Goal: Transaction & Acquisition: Book appointment/travel/reservation

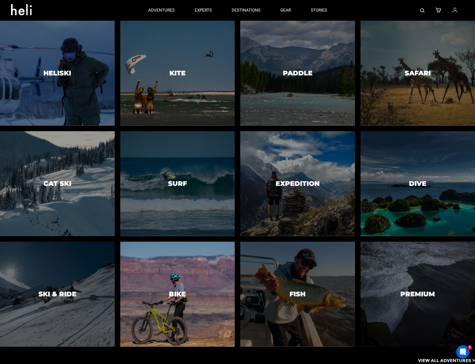
click at [192, 273] on div at bounding box center [177, 294] width 117 height 107
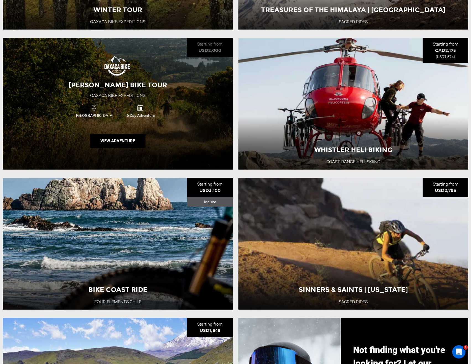
scroll to position [461, 0]
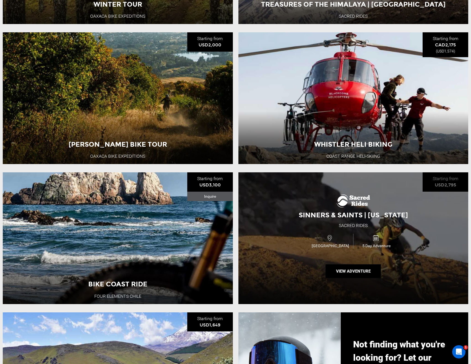
click at [310, 241] on div "USA 5 Day Adventure" at bounding box center [353, 241] width 138 height 19
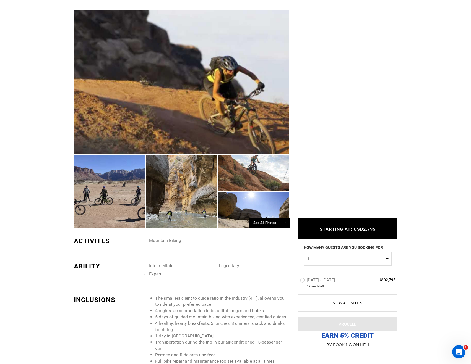
scroll to position [461, 0]
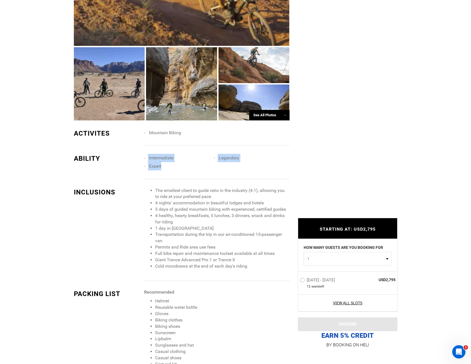
drag, startPoint x: 161, startPoint y: 167, endPoint x: 146, endPoint y: 160, distance: 17.4
click at [146, 154] on ul "Intermediate Legendary Expert" at bounding box center [216, 154] width 145 height 0
click at [151, 155] on span "Intermediate" at bounding box center [161, 157] width 24 height 5
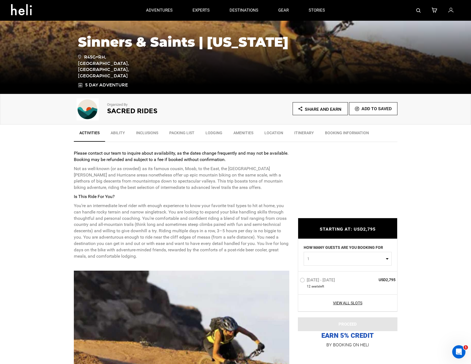
scroll to position [0, 0]
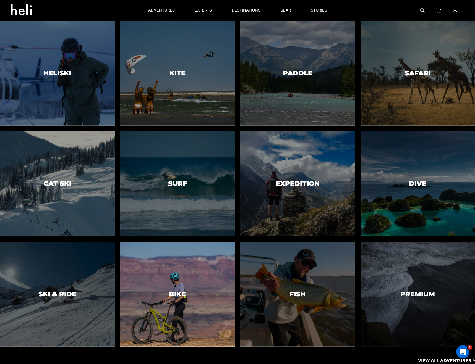
click at [215, 277] on div at bounding box center [177, 294] width 117 height 107
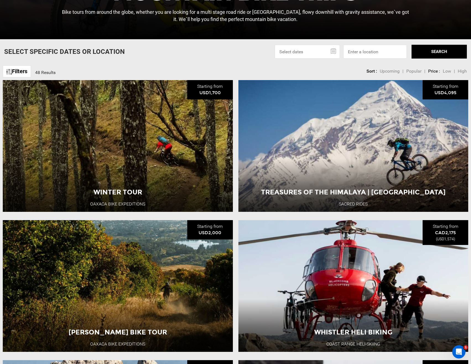
scroll to position [276, 0]
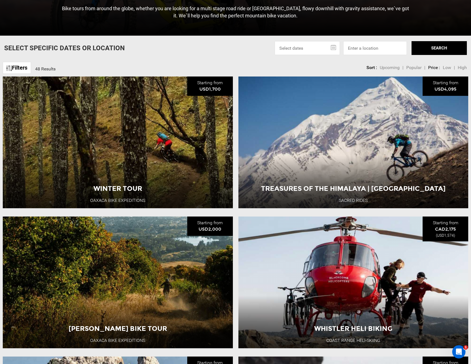
click at [410, 69] on span "Popular" at bounding box center [413, 67] width 15 height 5
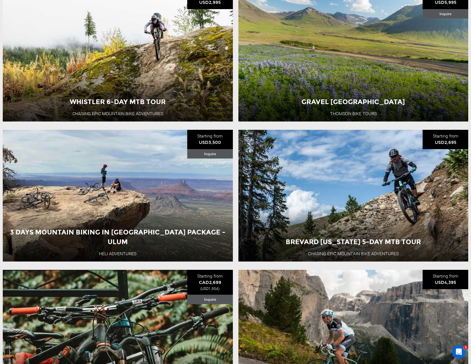
scroll to position [369, 0]
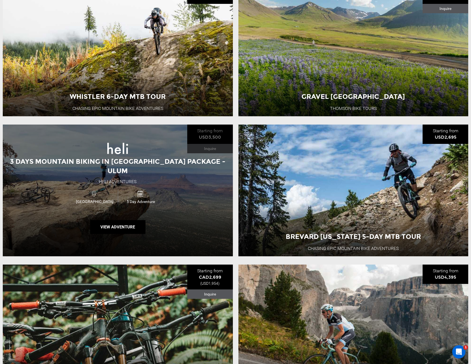
click at [159, 215] on div "3 Days Mountain Biking in [GEOGRAPHIC_DATA] Package - Ulum Heli Adventures USA …" at bounding box center [118, 191] width 230 height 132
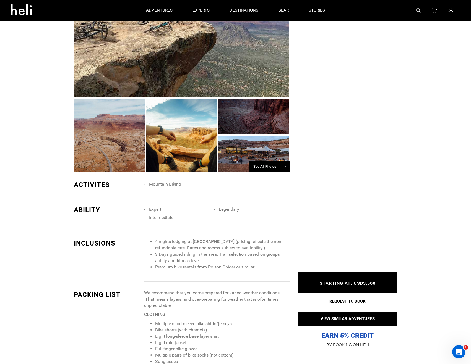
scroll to position [276, 0]
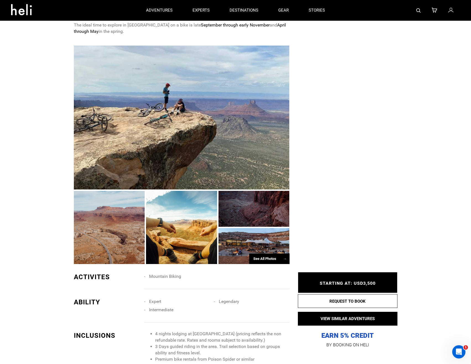
click at [113, 224] on div at bounding box center [109, 227] width 71 height 73
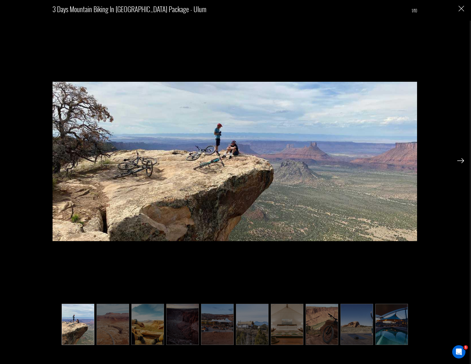
click at [462, 160] on img at bounding box center [460, 160] width 7 height 5
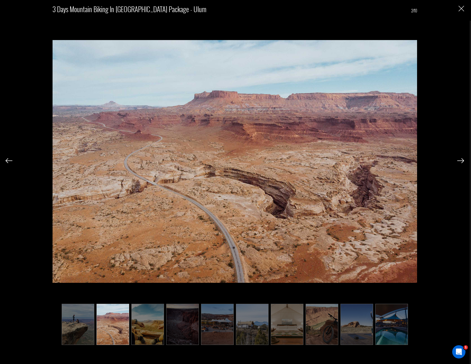
click at [462, 160] on img at bounding box center [460, 160] width 7 height 5
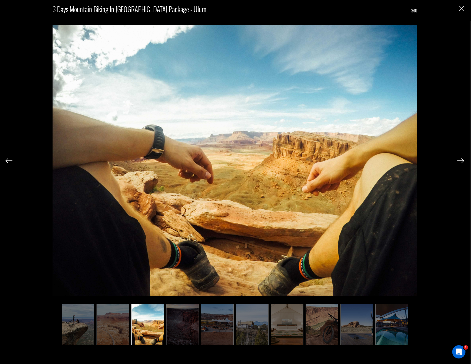
click at [462, 160] on img at bounding box center [460, 160] width 7 height 5
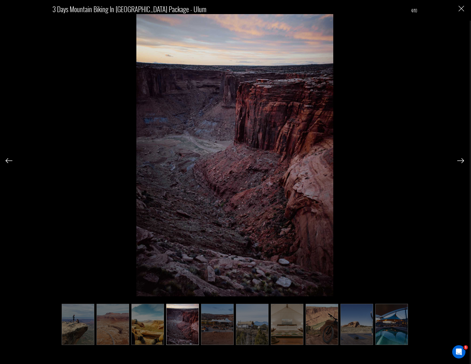
click at [462, 160] on img at bounding box center [460, 160] width 7 height 5
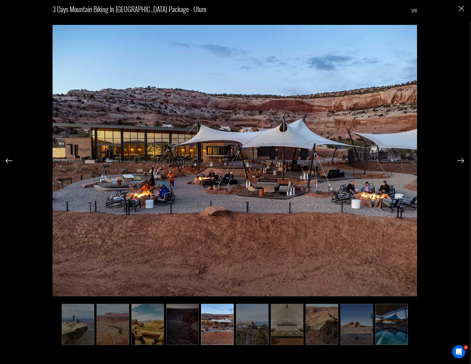
click at [462, 160] on img at bounding box center [460, 160] width 7 height 5
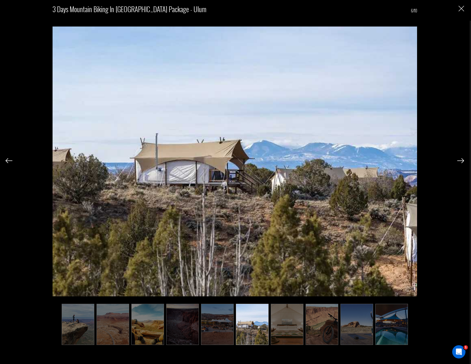
click at [462, 160] on img at bounding box center [460, 160] width 7 height 5
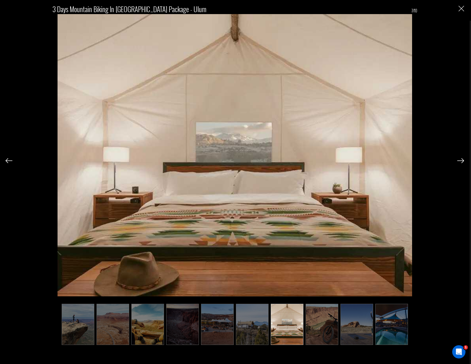
click at [462, 160] on img at bounding box center [460, 160] width 7 height 5
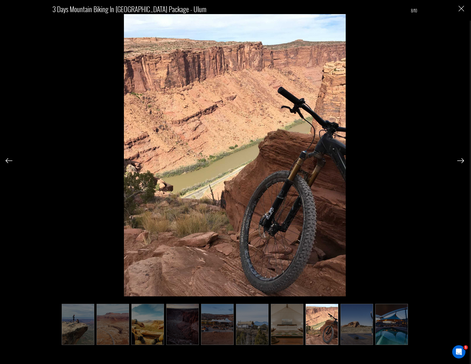
click at [462, 160] on img at bounding box center [460, 160] width 7 height 5
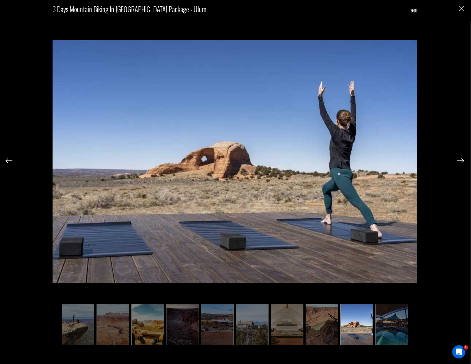
click at [462, 160] on img at bounding box center [460, 160] width 7 height 5
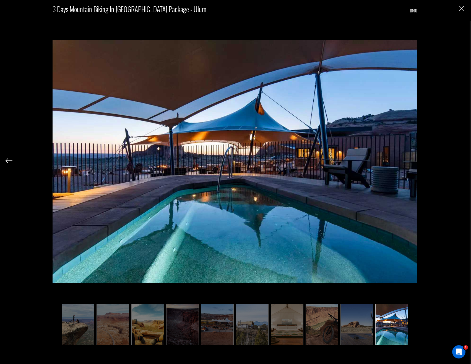
click at [462, 160] on div "3 Days Mountain Biking in [GEOGRAPHIC_DATA] Package - Ulum 10/10" at bounding box center [235, 173] width 458 height 346
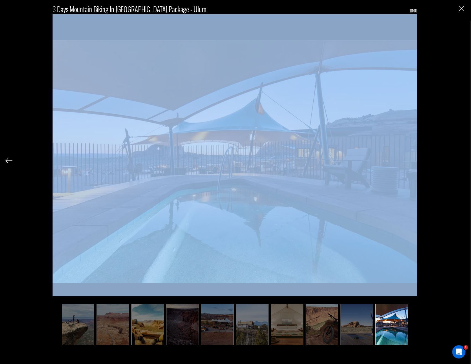
click at [462, 160] on div "3 Days Mountain Biking in [GEOGRAPHIC_DATA] Package - Ulum 10/10" at bounding box center [235, 173] width 458 height 346
click at [444, 38] on div "3 Days Mountain Biking in [GEOGRAPHIC_DATA] Package - Ulum 10/10" at bounding box center [235, 173] width 458 height 346
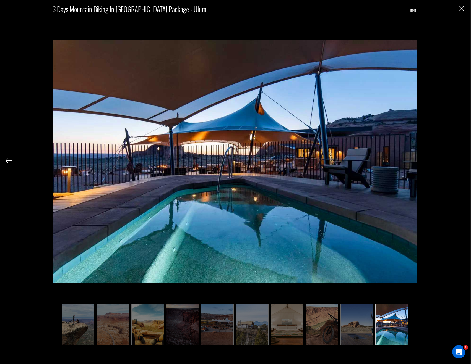
scroll to position [461, 0]
click at [128, 315] on img at bounding box center [112, 324] width 33 height 41
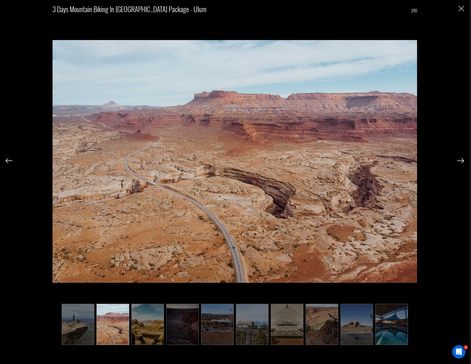
click at [144, 320] on img at bounding box center [147, 324] width 33 height 41
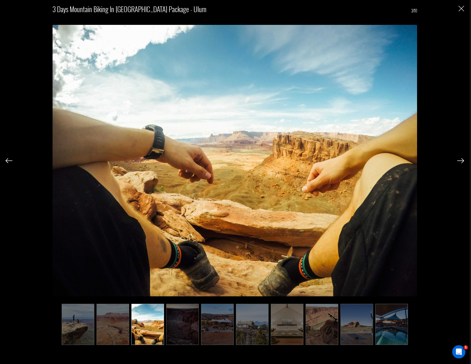
click at [181, 321] on img at bounding box center [182, 324] width 33 height 41
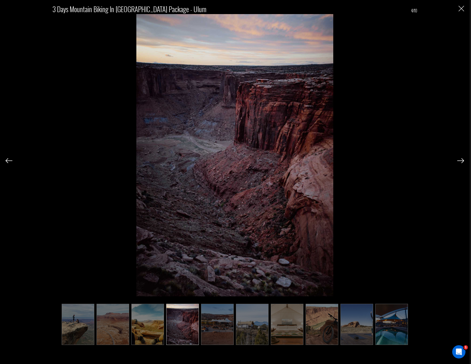
click at [223, 313] on img at bounding box center [217, 324] width 33 height 41
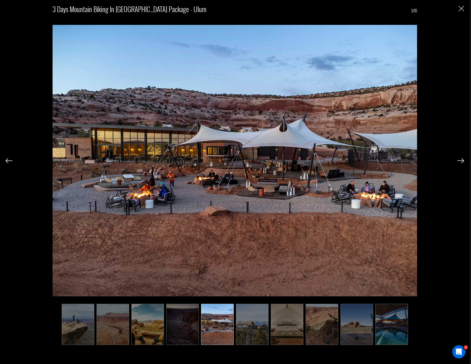
click at [460, 11] on img "Close" at bounding box center [461, 9] width 6 height 6
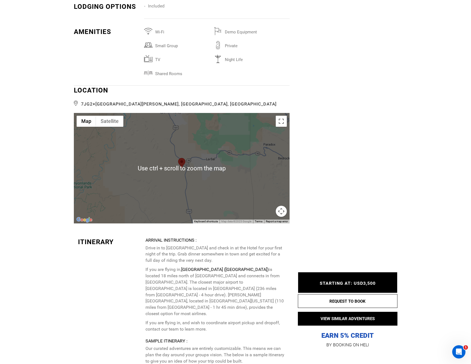
scroll to position [922, 0]
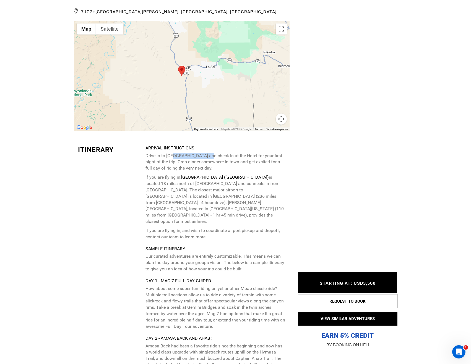
drag, startPoint x: 176, startPoint y: 159, endPoint x: 211, endPoint y: 154, distance: 36.0
click at [211, 154] on p "Drive in to [GEOGRAPHIC_DATA] and check in at the Hotel for your first night of…" at bounding box center [215, 162] width 140 height 19
drag, startPoint x: 232, startPoint y: 156, endPoint x: 277, endPoint y: 153, distance: 44.9
click at [274, 154] on p "Drive in to [GEOGRAPHIC_DATA] and check in at the Hotel for your first night of…" at bounding box center [215, 162] width 140 height 19
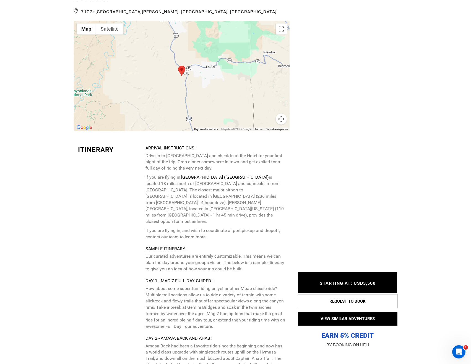
click at [277, 153] on p "Drive in to [GEOGRAPHIC_DATA] and check in at the Hotel for your first night of…" at bounding box center [215, 162] width 140 height 19
drag, startPoint x: 155, startPoint y: 161, endPoint x: 201, endPoint y: 157, distance: 46.6
click at [201, 157] on p "Drive in to [GEOGRAPHIC_DATA] and check in at the Hotel for your first night of…" at bounding box center [215, 162] width 140 height 19
drag, startPoint x: 204, startPoint y: 164, endPoint x: 251, endPoint y: 164, distance: 47.3
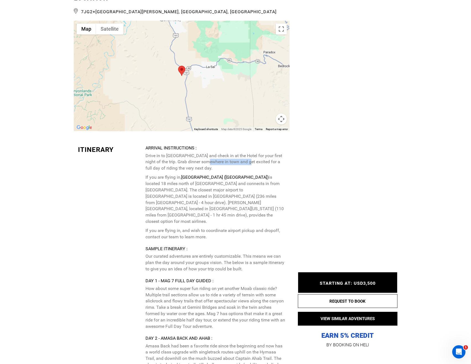
click at [249, 164] on p "Drive in to [GEOGRAPHIC_DATA] and check in at the Hotel for your first night of…" at bounding box center [215, 162] width 140 height 19
click at [251, 164] on p "Drive in to [GEOGRAPHIC_DATA] and check in at the Hotel for your first night of…" at bounding box center [215, 162] width 140 height 19
drag, startPoint x: 165, startPoint y: 170, endPoint x: 171, endPoint y: 170, distance: 5.8
click at [166, 170] on p "Drive in to [GEOGRAPHIC_DATA] and check in at the Hotel for your first night of…" at bounding box center [215, 162] width 140 height 19
click at [174, 170] on p "Drive in to [GEOGRAPHIC_DATA] and check in at the Hotel for your first night of…" at bounding box center [215, 162] width 140 height 19
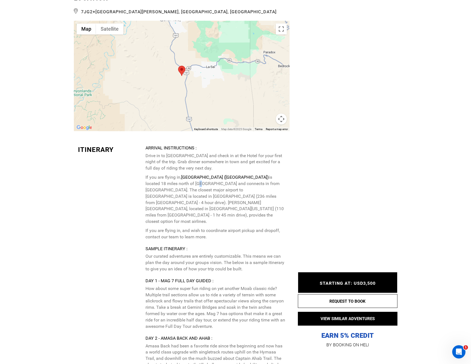
drag, startPoint x: 166, startPoint y: 185, endPoint x: 181, endPoint y: 182, distance: 16.1
click at [171, 183] on p "If you are flying in, [GEOGRAPHIC_DATA] ([GEOGRAPHIC_DATA]) is located 18 miles…" at bounding box center [215, 199] width 140 height 51
drag, startPoint x: 188, startPoint y: 182, endPoint x: 210, endPoint y: 183, distance: 22.4
click at [189, 182] on p "If you are flying in, [GEOGRAPHIC_DATA] ([GEOGRAPHIC_DATA]) is located 18 miles…" at bounding box center [215, 199] width 140 height 51
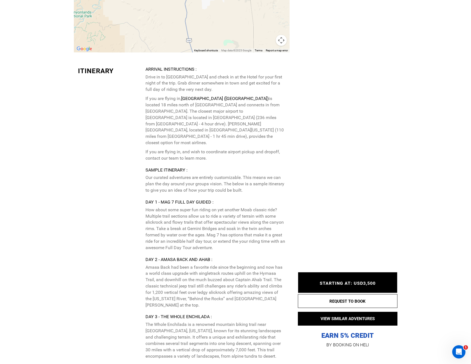
scroll to position [1014, 0]
